Goal: Navigation & Orientation: Go to known website

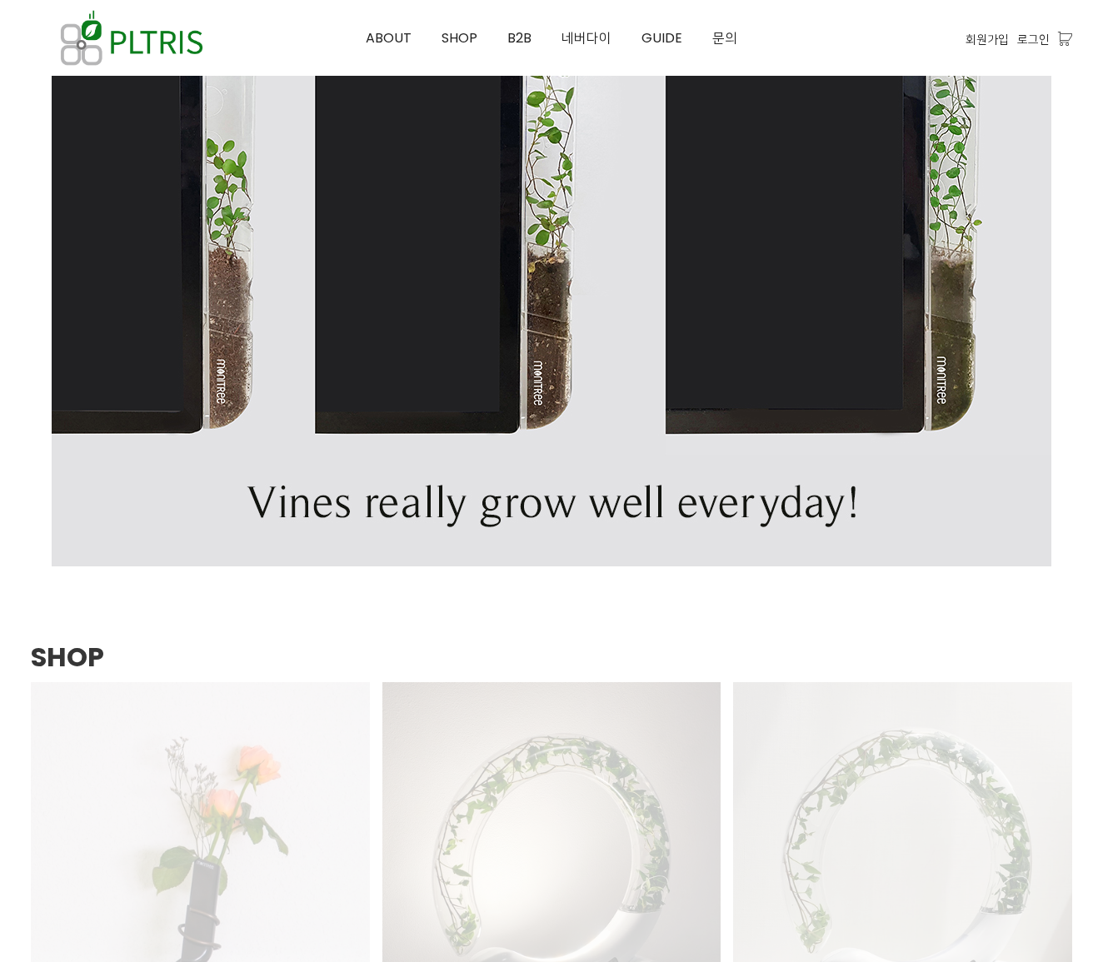
scroll to position [1666, 0]
